Goal: Task Accomplishment & Management: Manage account settings

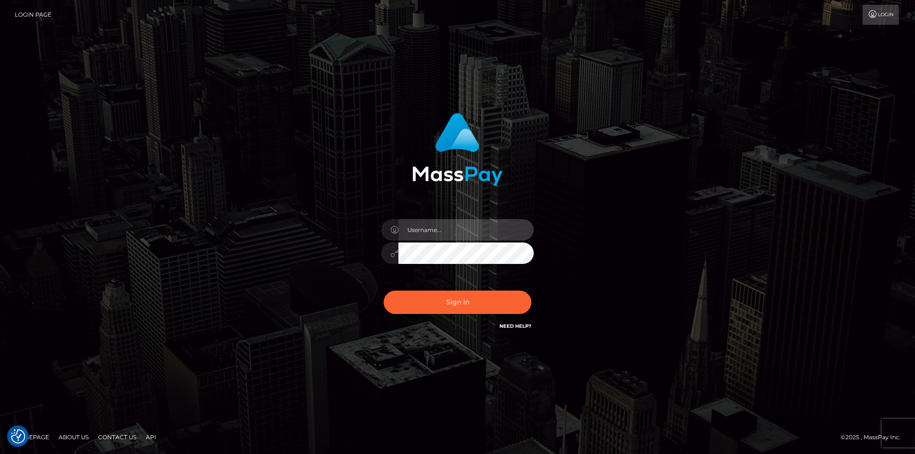
click at [444, 234] on input "text" at bounding box center [465, 229] width 135 height 21
type input "[PERSON_NAME]"
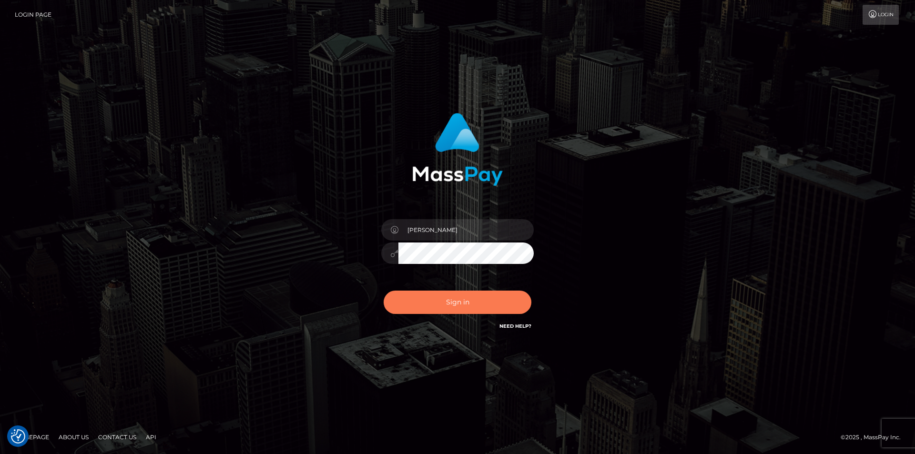
click at [479, 304] on button "Sign in" at bounding box center [458, 302] width 148 height 23
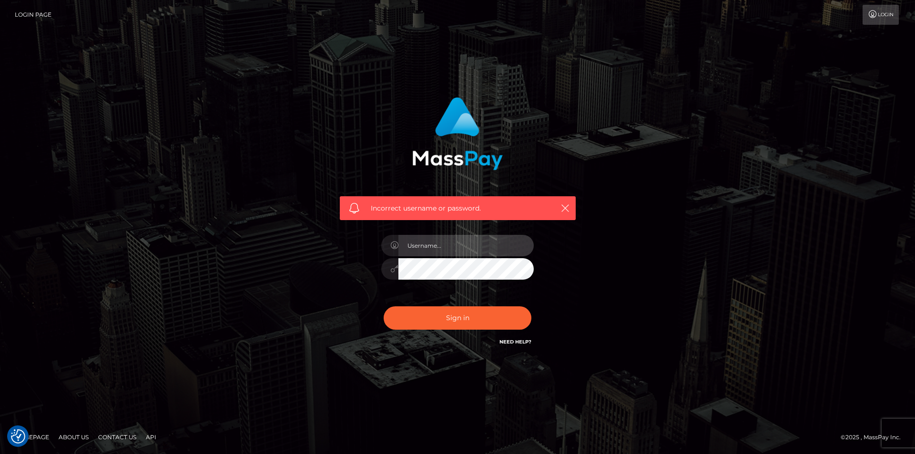
click at [448, 244] on input "text" at bounding box center [465, 245] width 135 height 21
type input "[PERSON_NAME]"
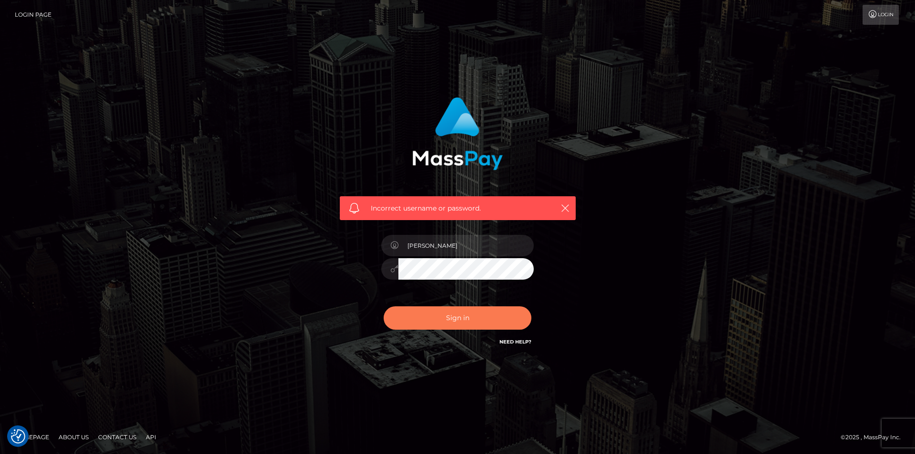
click at [418, 315] on button "Sign in" at bounding box center [458, 317] width 148 height 23
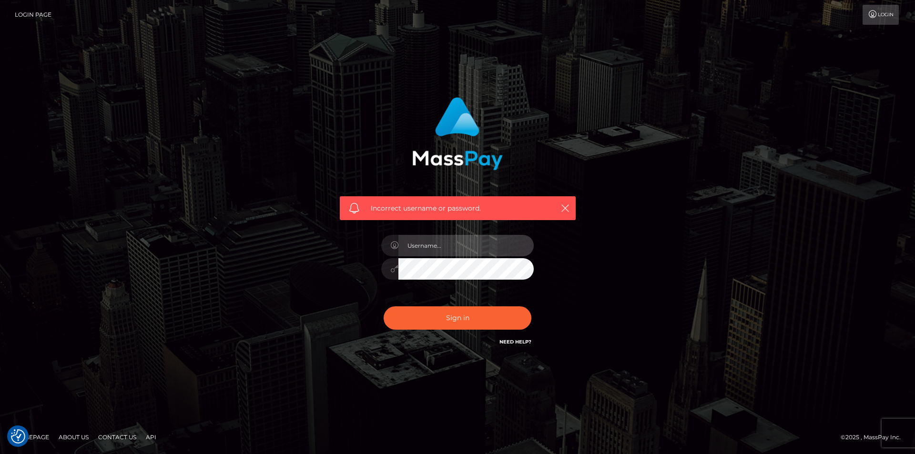
click at [427, 249] on input "text" at bounding box center [465, 245] width 135 height 21
drag, startPoint x: 490, startPoint y: 247, endPoint x: 393, endPoint y: 248, distance: 97.2
click at [393, 248] on div "izzygonzeles27@gmail.com" at bounding box center [457, 244] width 152 height 19
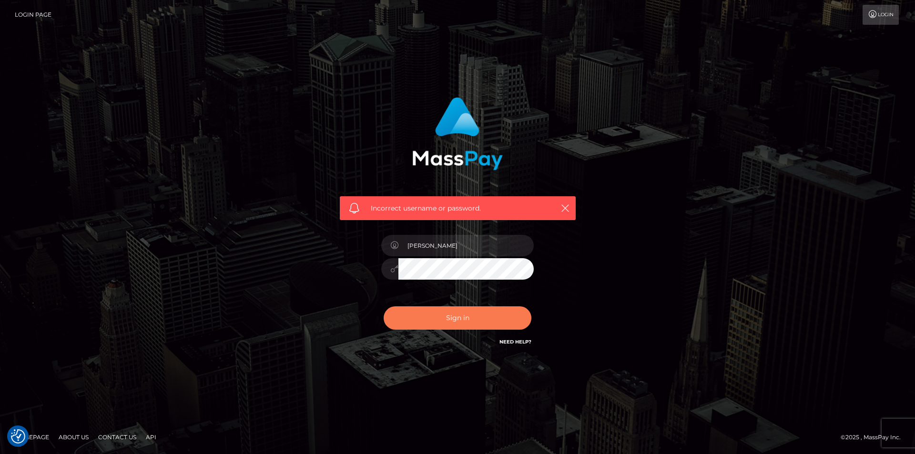
type input "[PERSON_NAME]"
click at [426, 313] on button "Sign in" at bounding box center [458, 317] width 148 height 23
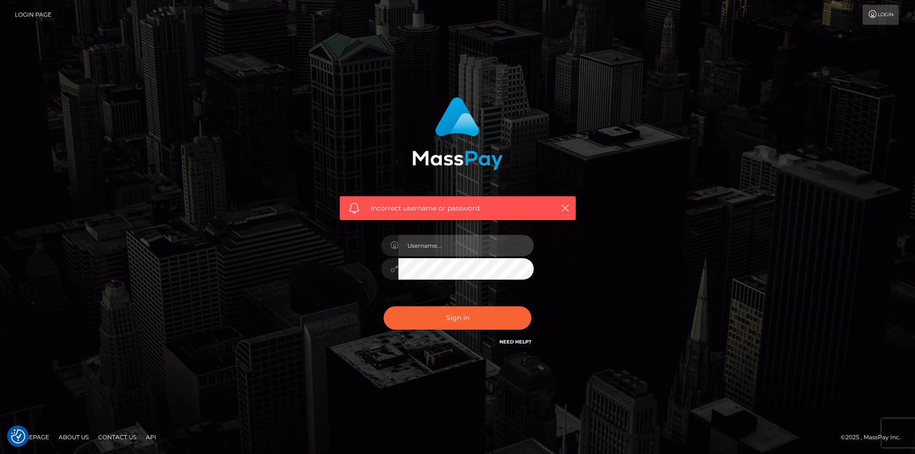
click at [447, 238] on input "text" at bounding box center [465, 245] width 135 height 21
drag, startPoint x: 451, startPoint y: 256, endPoint x: 416, endPoint y: 239, distance: 39.9
click at [412, 235] on div at bounding box center [457, 264] width 167 height 73
click at [433, 244] on input "text" at bounding box center [465, 245] width 135 height 21
type input "Alexandra Lassus"
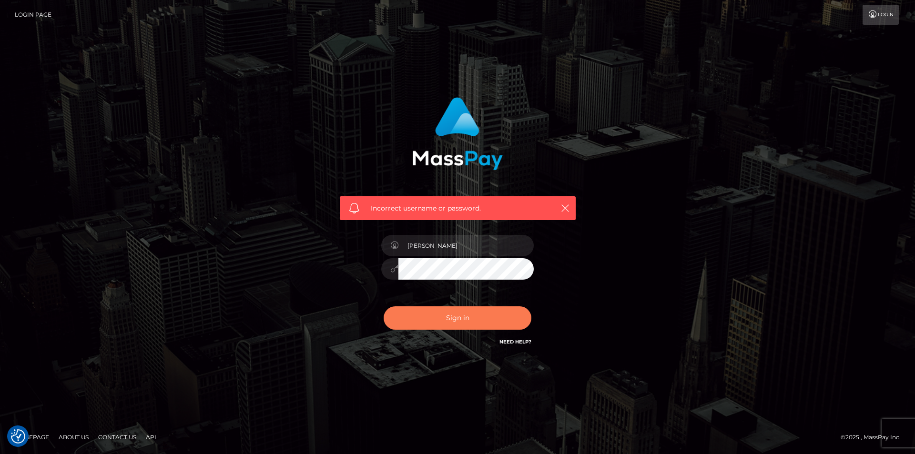
click at [464, 319] on button "Sign in" at bounding box center [458, 317] width 148 height 23
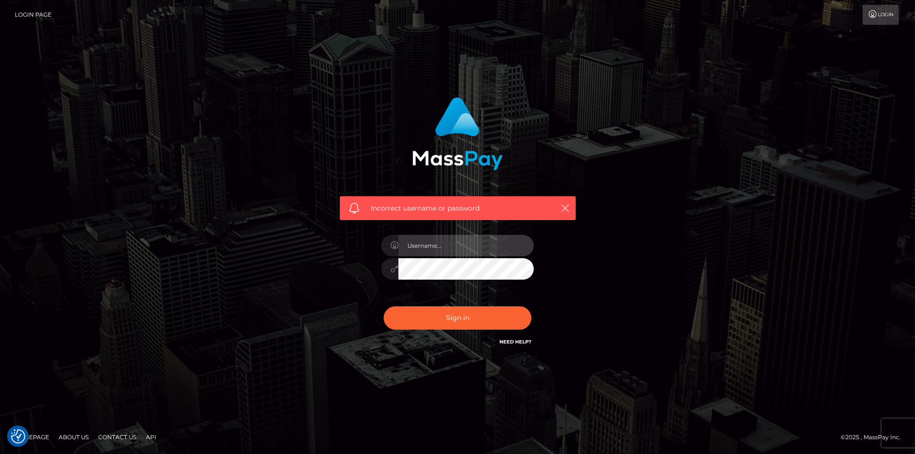
click at [449, 241] on input "text" at bounding box center [465, 245] width 135 height 21
type input "Alexandra Lassus"
click at [368, 265] on div "Incorrect username or password. Alexandra Lassus" at bounding box center [458, 222] width 250 height 264
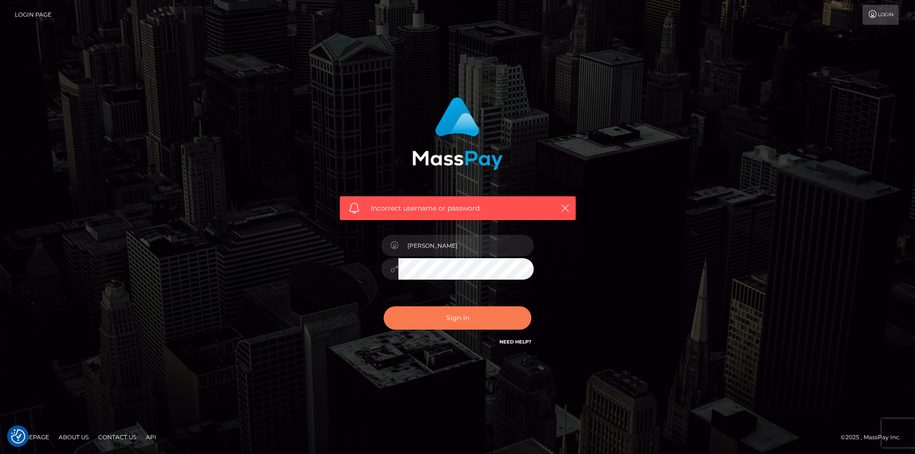
click at [403, 313] on button "Sign in" at bounding box center [458, 317] width 148 height 23
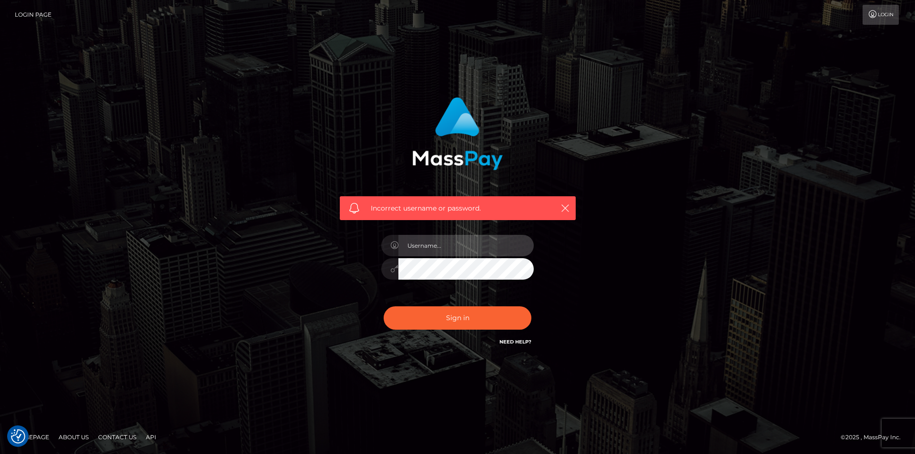
click at [445, 247] on input "text" at bounding box center [465, 245] width 135 height 21
type input "[EMAIL_ADDRESS][DOMAIN_NAME]"
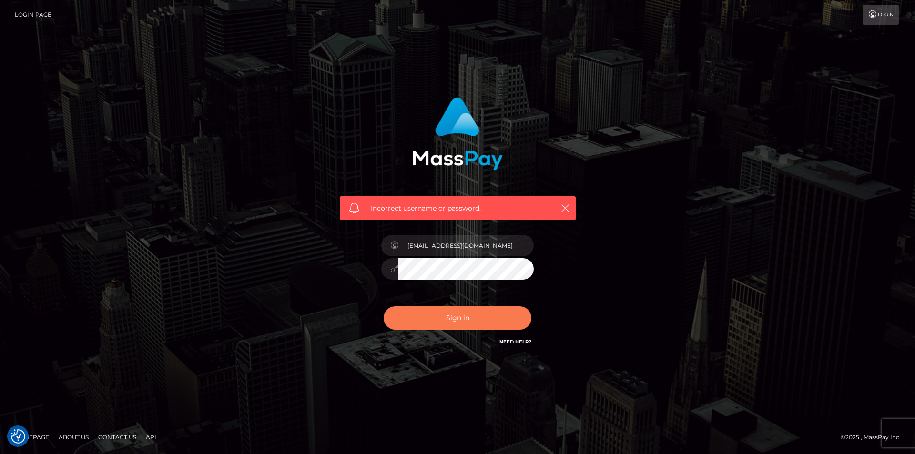
click at [450, 315] on button "Sign in" at bounding box center [458, 317] width 148 height 23
click at [866, 21] on link "Login" at bounding box center [881, 15] width 36 height 20
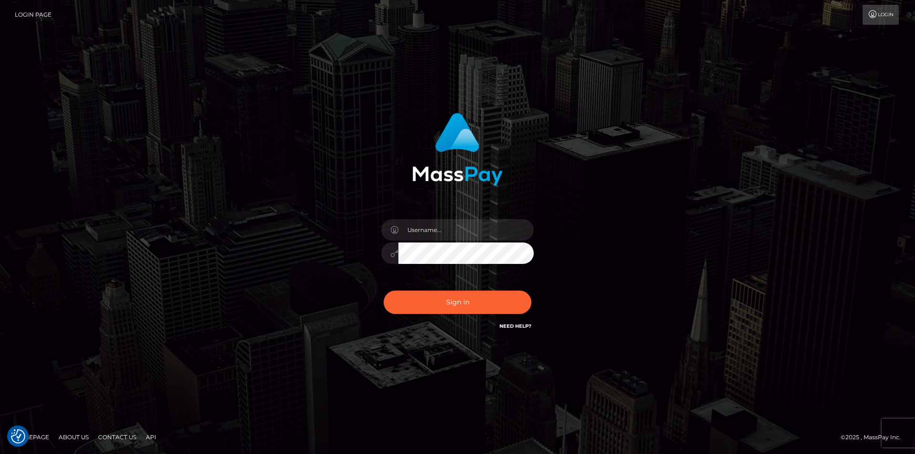
click at [459, 215] on div at bounding box center [457, 248] width 167 height 73
click at [459, 227] on input "text" at bounding box center [465, 229] width 135 height 21
type input "[PERSON_NAME]"
click at [367, 257] on div "Alexandra Lassus Sign in" at bounding box center [458, 222] width 250 height 233
click at [325, 259] on div "Alexandra Lassus Sign in" at bounding box center [457, 227] width 264 height 243
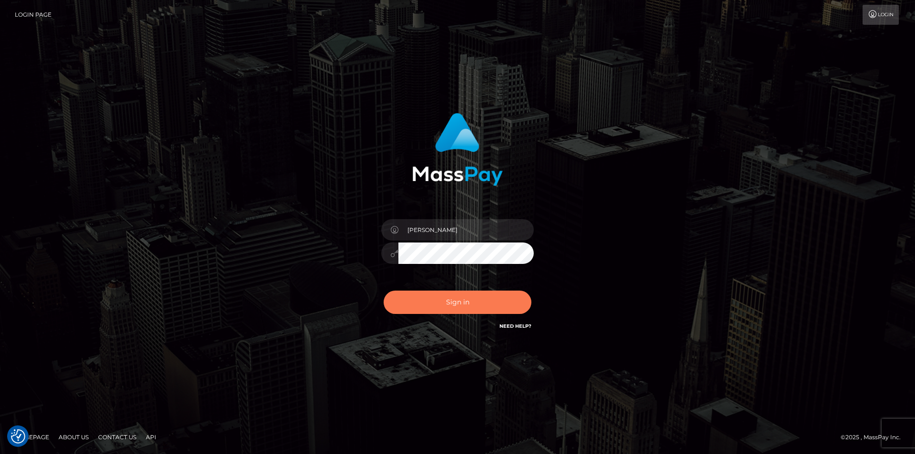
click at [418, 294] on button "Sign in" at bounding box center [458, 302] width 148 height 23
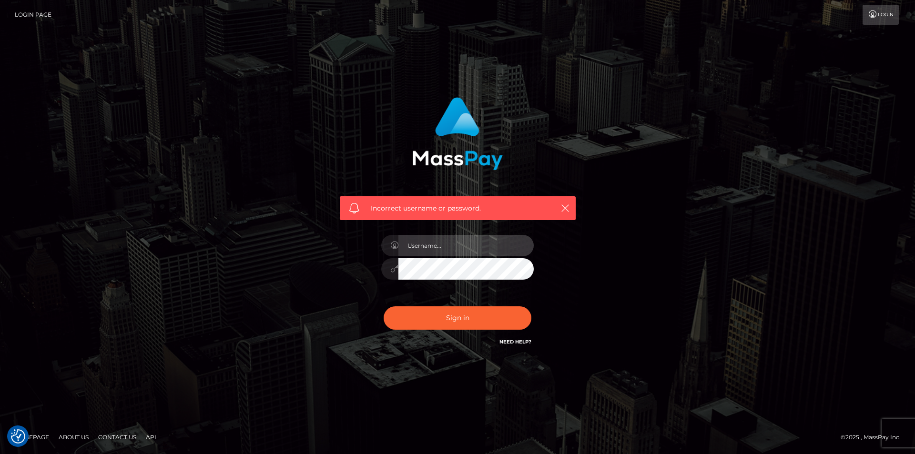
click at [464, 241] on input "text" at bounding box center [465, 245] width 135 height 21
click at [458, 248] on input "text" at bounding box center [465, 245] width 135 height 21
type input "[PERSON_NAME]"
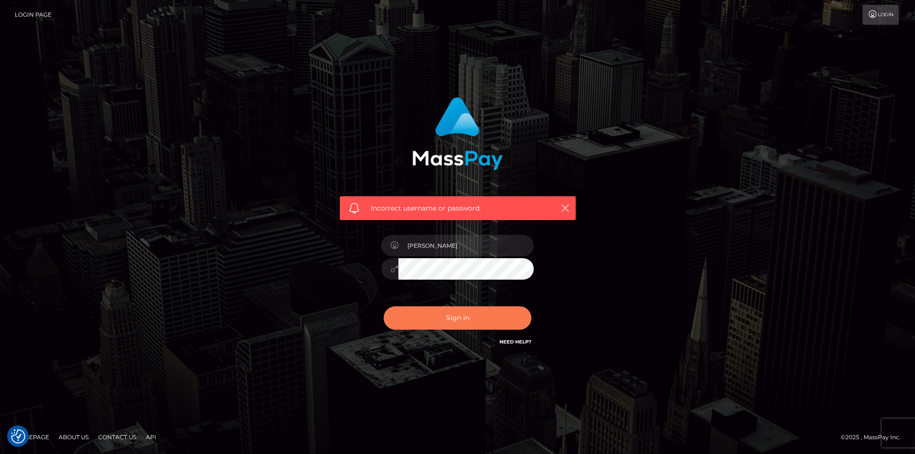
click at [450, 319] on button "Sign in" at bounding box center [458, 317] width 148 height 23
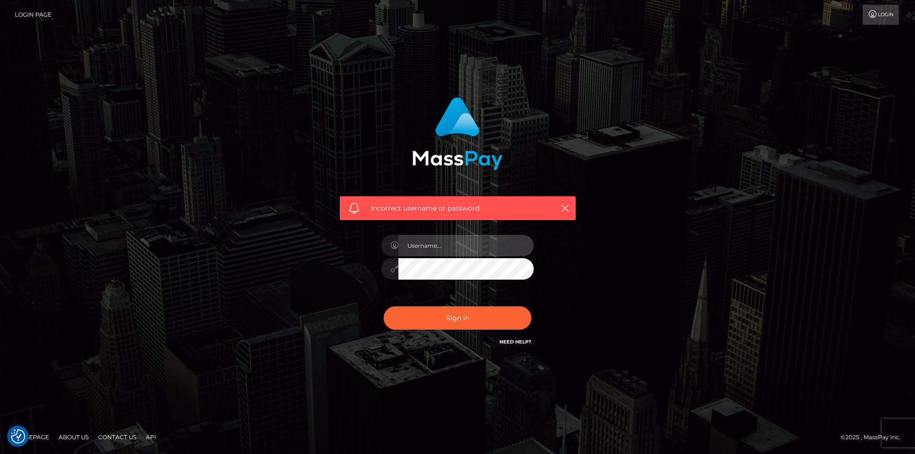
click at [429, 242] on input "text" at bounding box center [465, 245] width 135 height 21
type input "[PERSON_NAME]"
click at [355, 264] on div "Incorrect username or password. Alexandra Lassus" at bounding box center [458, 222] width 250 height 264
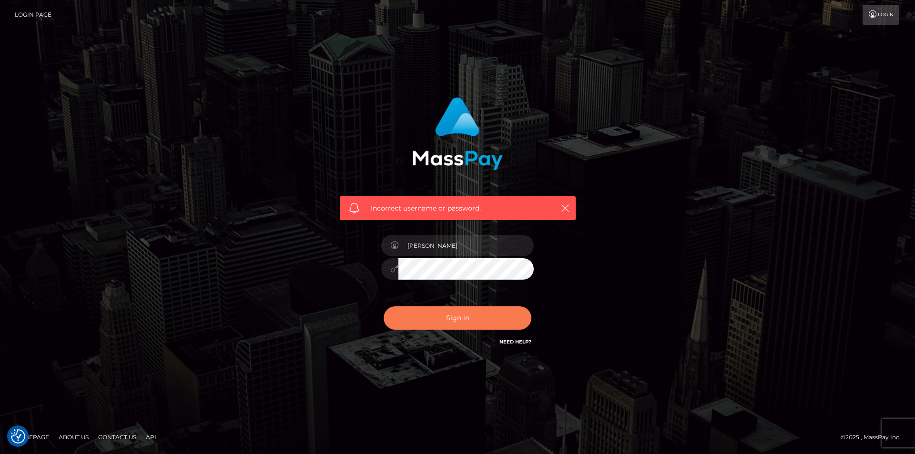
click at [435, 320] on button "Sign in" at bounding box center [458, 317] width 148 height 23
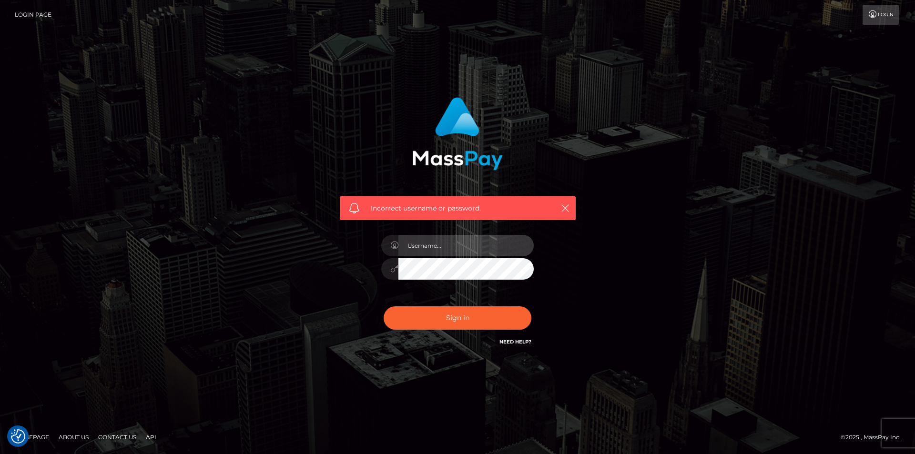
click at [429, 246] on input "text" at bounding box center [465, 245] width 135 height 21
type input "[PERSON_NAME]"
click at [365, 270] on div "Incorrect username or password. Alexandra Lassus" at bounding box center [458, 222] width 250 height 264
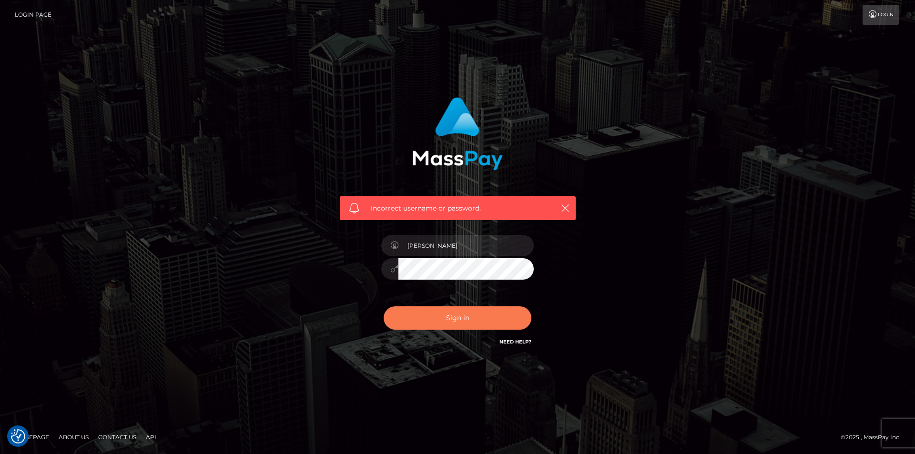
click at [418, 321] on button "Sign in" at bounding box center [458, 317] width 148 height 23
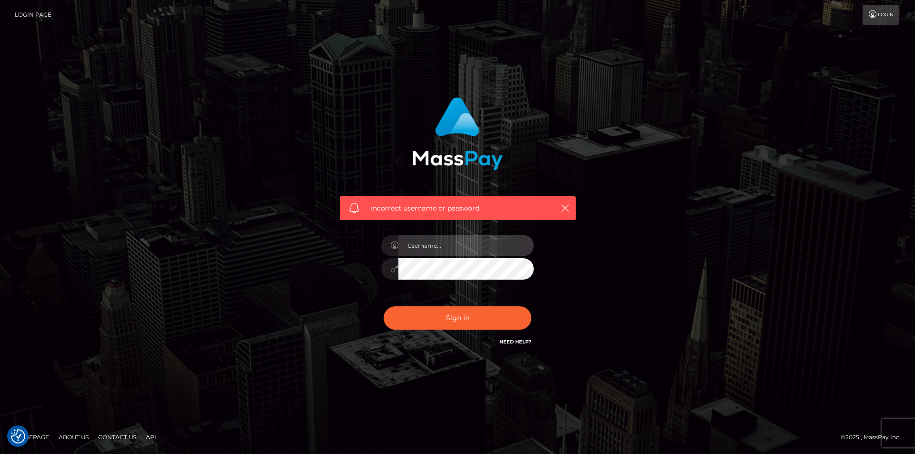
click at [427, 250] on input "text" at bounding box center [465, 245] width 135 height 21
type input "[PERSON_NAME]"
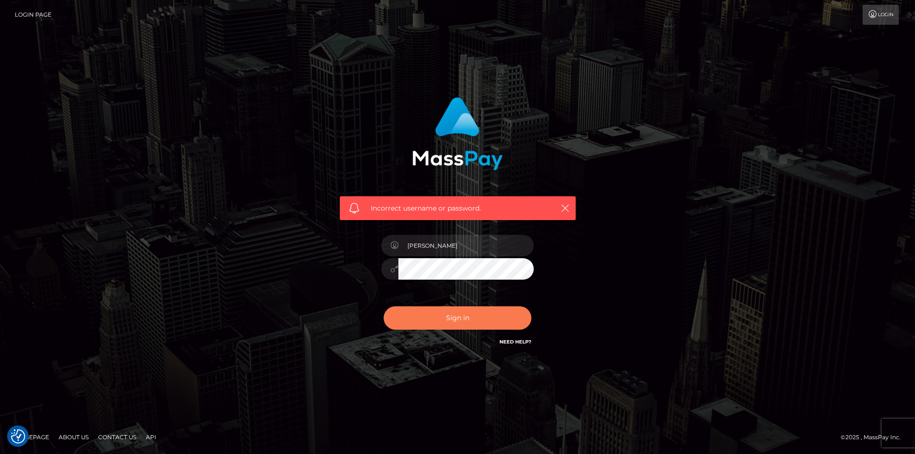
click at [432, 326] on button "Sign in" at bounding box center [458, 317] width 148 height 23
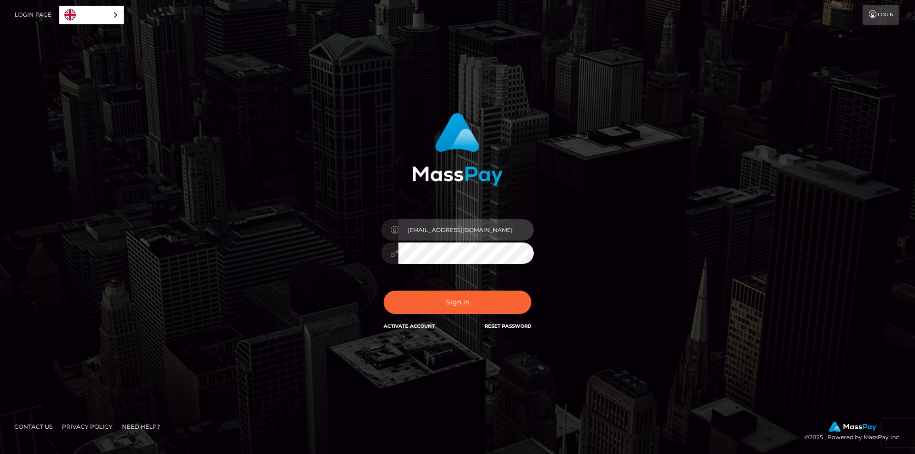
click at [496, 228] on input "[EMAIL_ADDRESS][DOMAIN_NAME]" at bounding box center [465, 229] width 135 height 21
type input "[PERSON_NAME]"
click at [382, 253] on div at bounding box center [457, 252] width 152 height 19
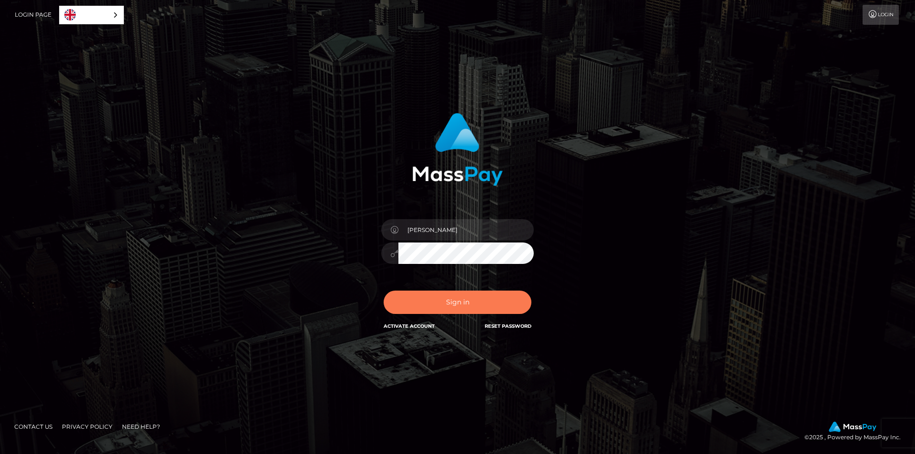
click at [408, 301] on button "Sign in" at bounding box center [458, 302] width 148 height 23
